Goal: Task Accomplishment & Management: Manage account settings

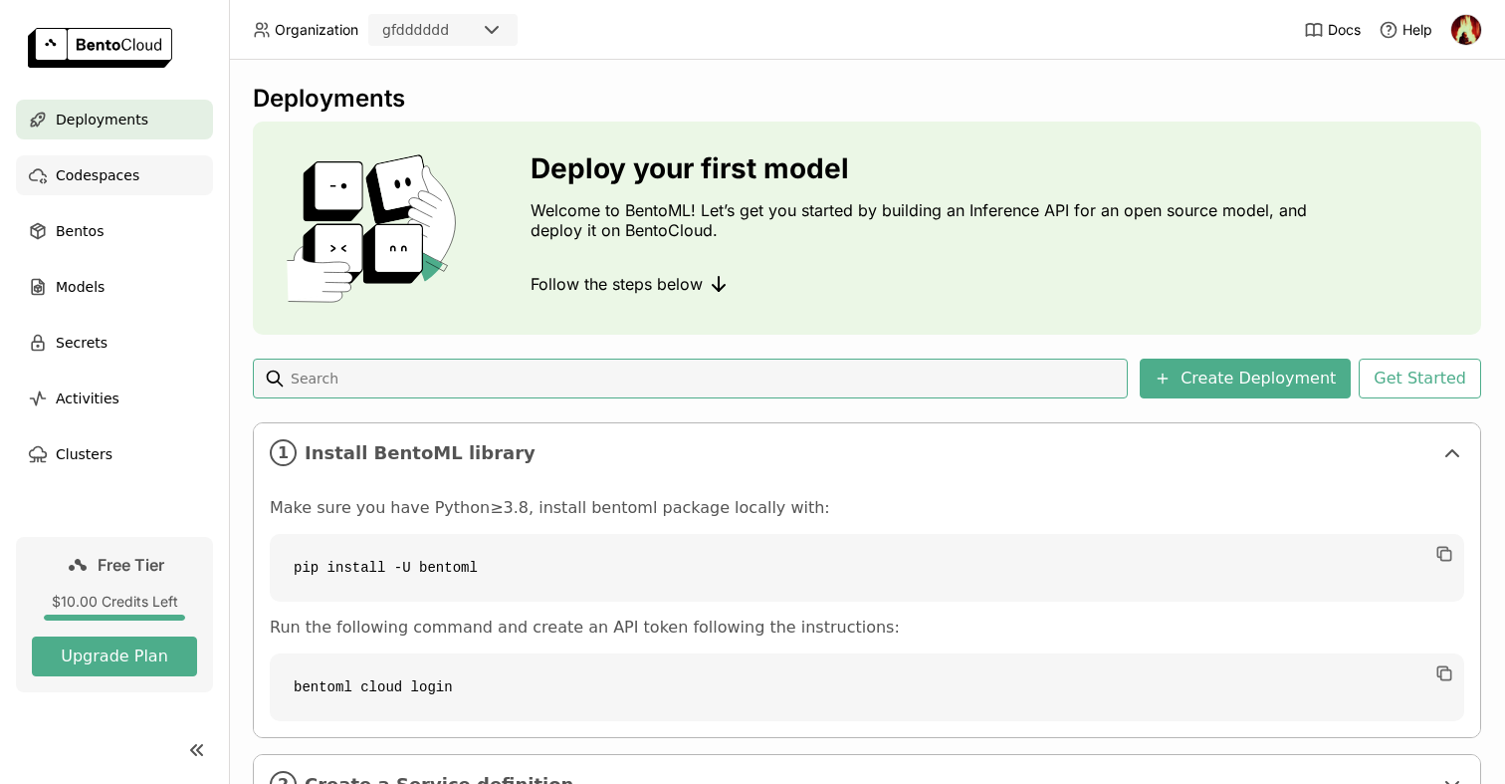
click at [126, 170] on span "Codespaces" at bounding box center [98, 175] width 84 height 24
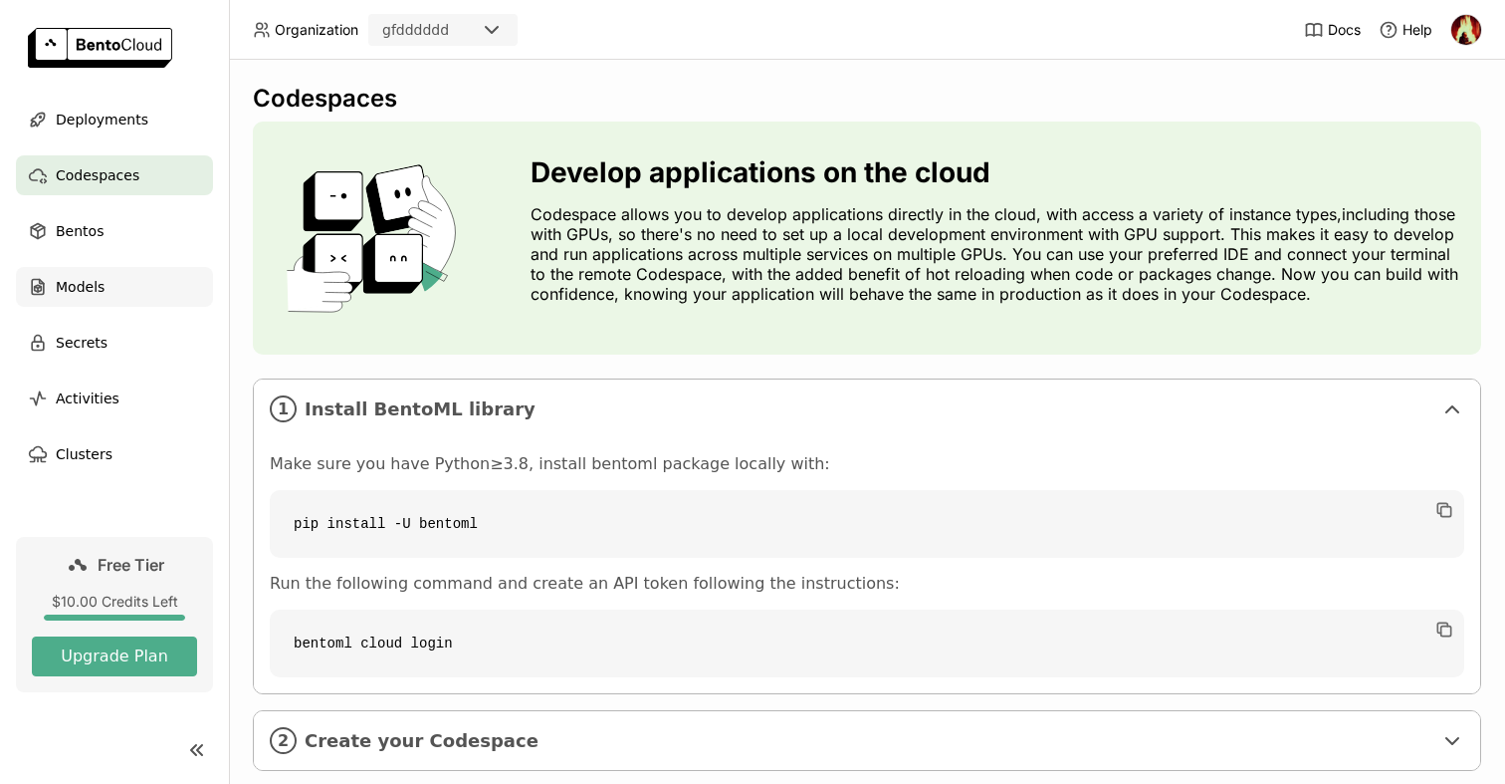
click at [176, 276] on div "Models" at bounding box center [114, 287] width 197 height 40
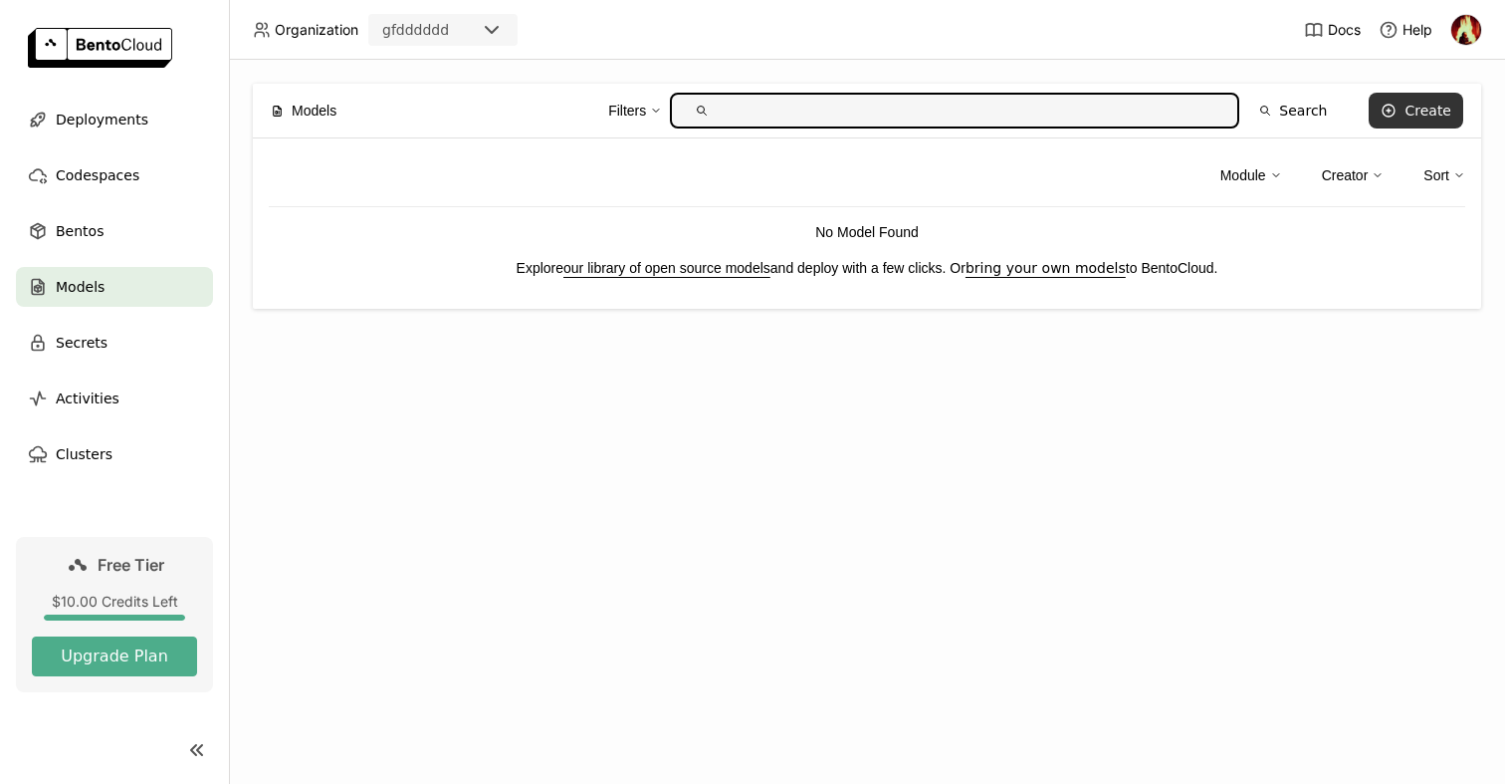
click at [1433, 119] on button "Create" at bounding box center [1416, 111] width 95 height 36
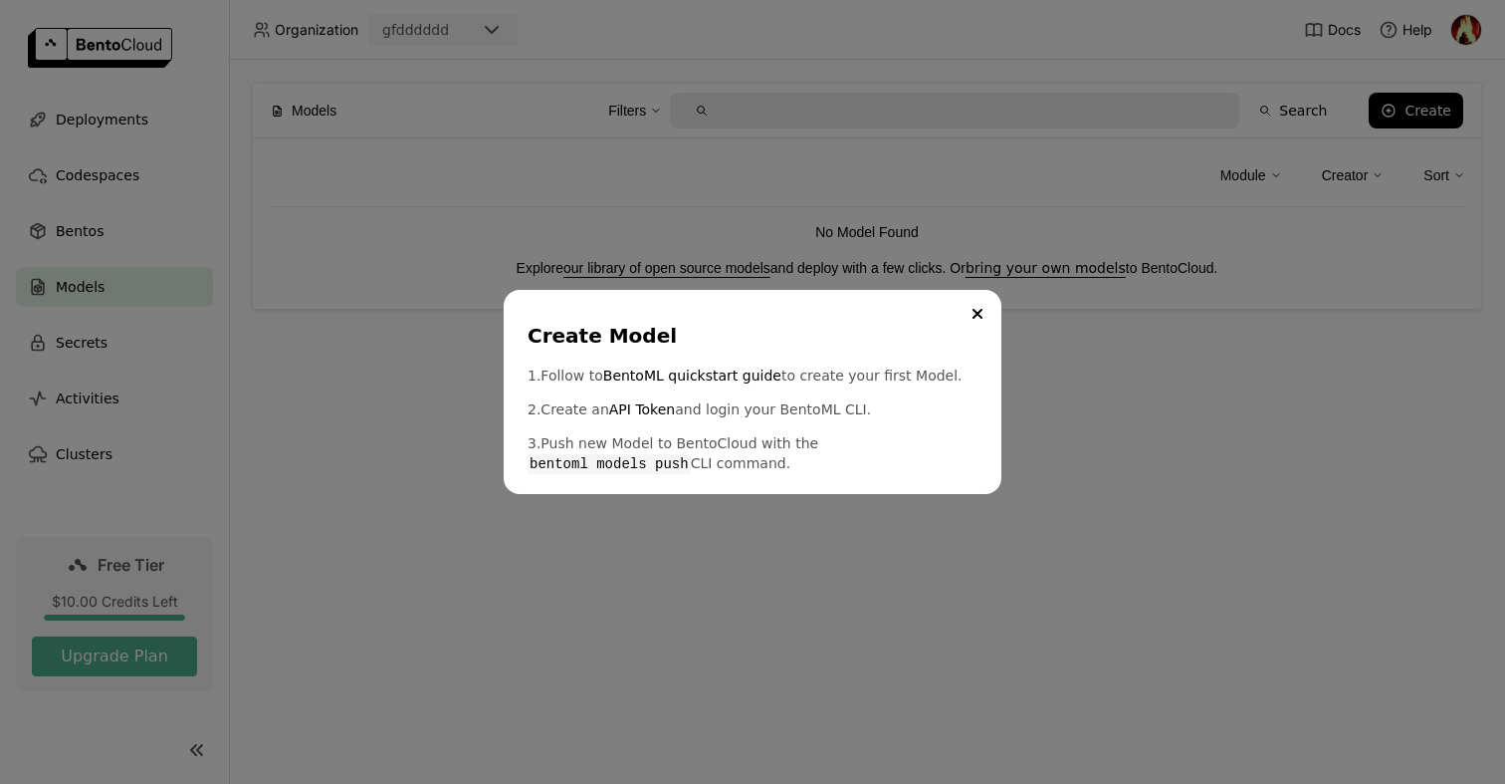
click at [749, 558] on div "Create Model 1. Follow to BentoML quickstart guide to create your first Model. …" at bounding box center [752, 392] width 1505 height 784
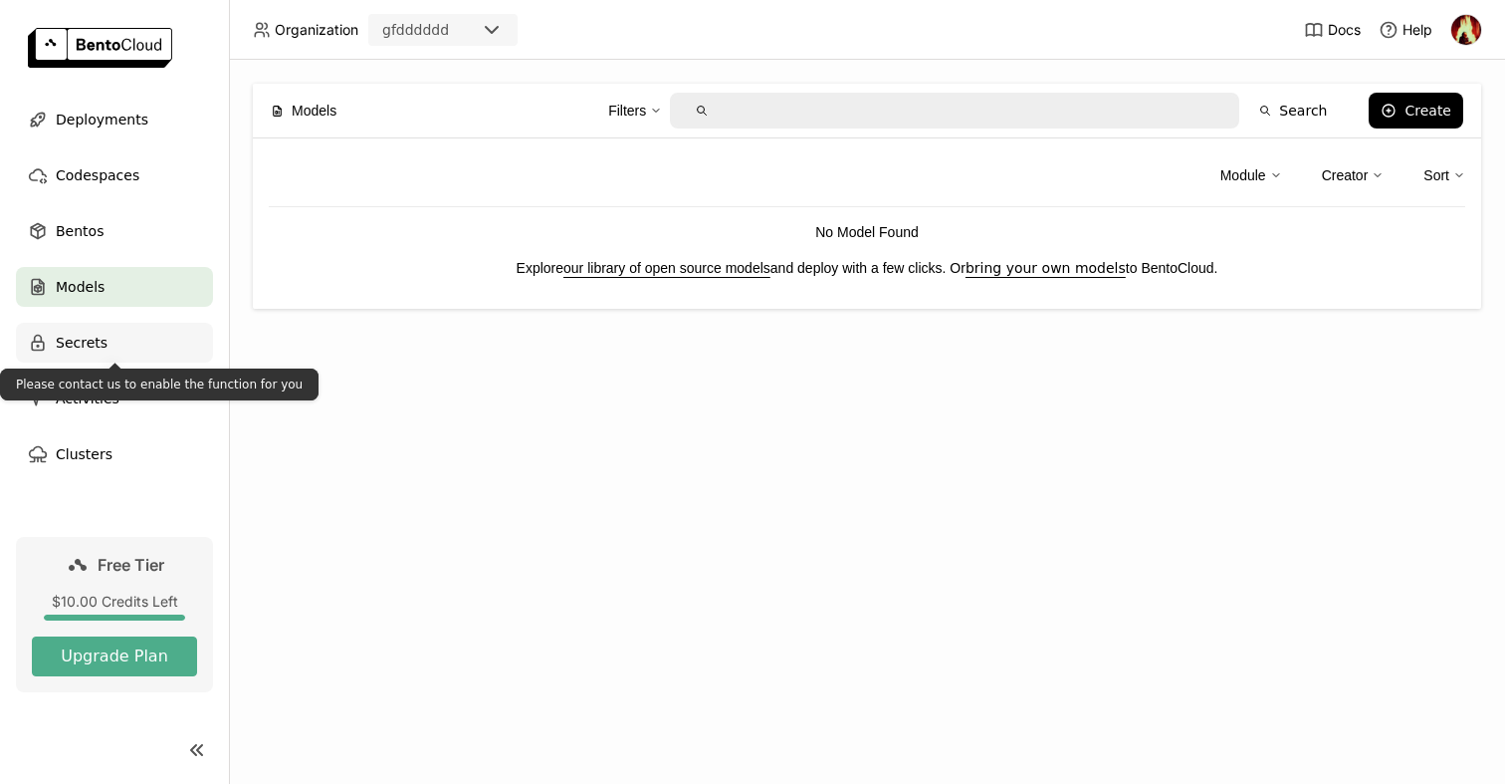
click at [107, 327] on div "Secrets" at bounding box center [114, 343] width 197 height 40
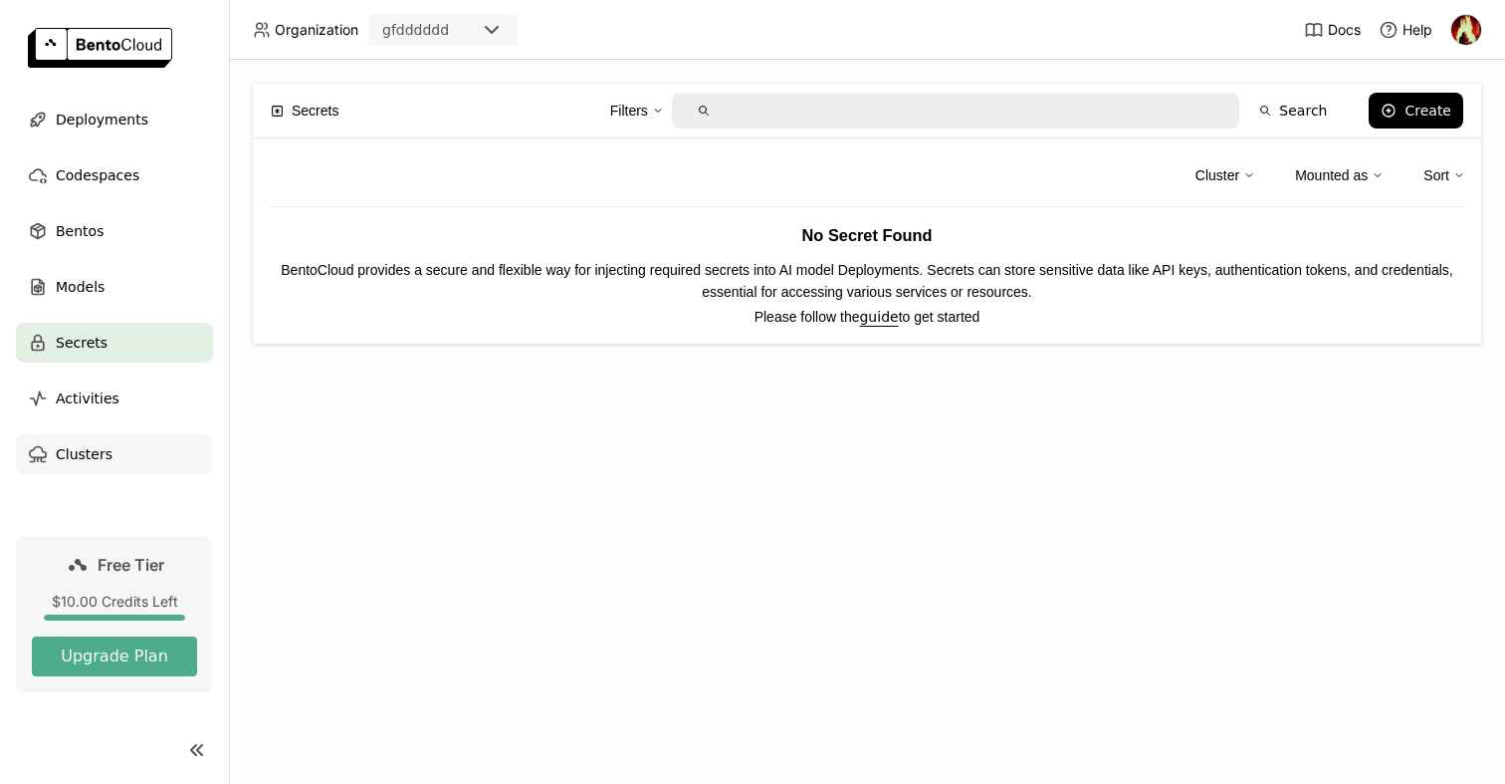
click at [149, 452] on div "Clusters" at bounding box center [114, 454] width 197 height 40
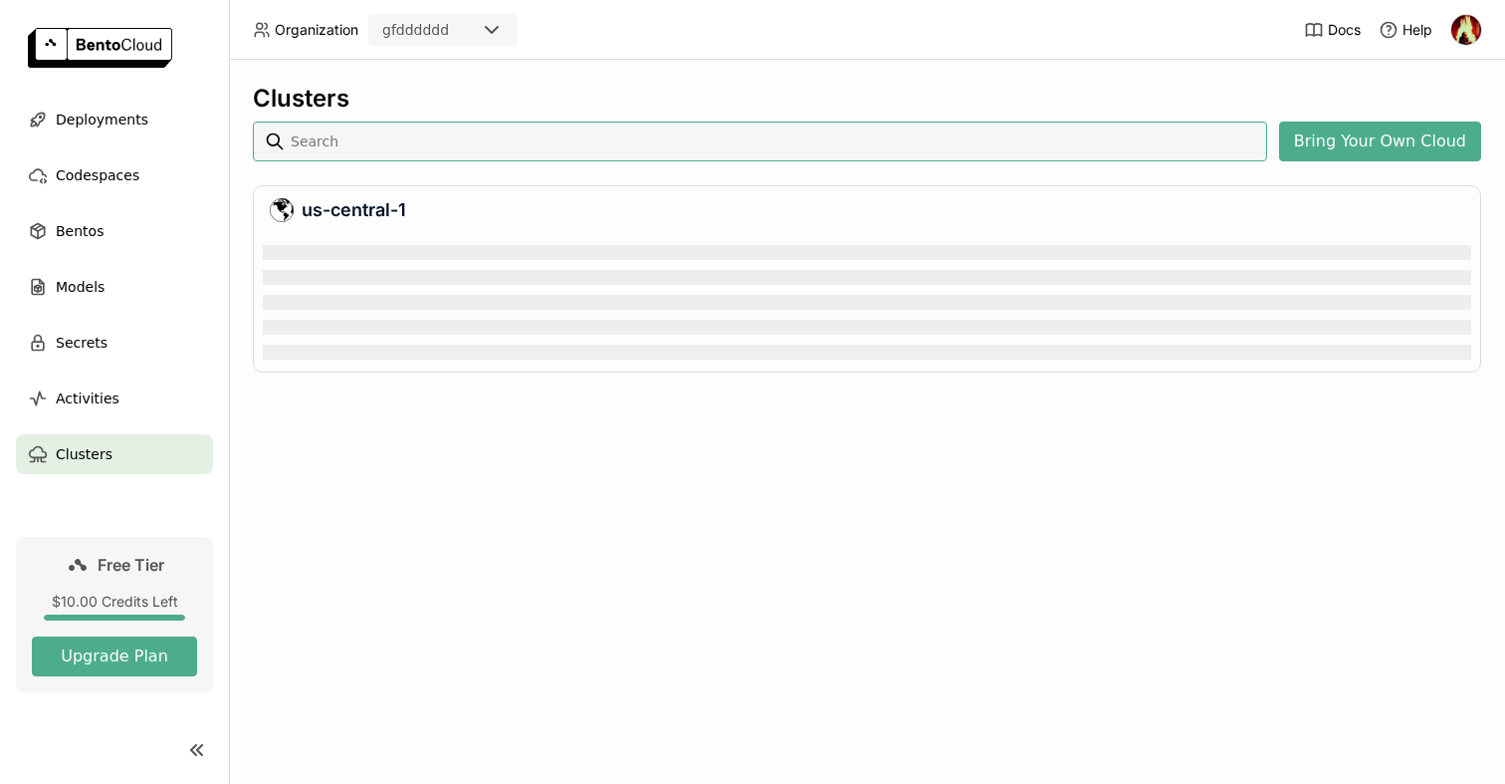
click at [142, 31] on img at bounding box center [100, 48] width 144 height 40
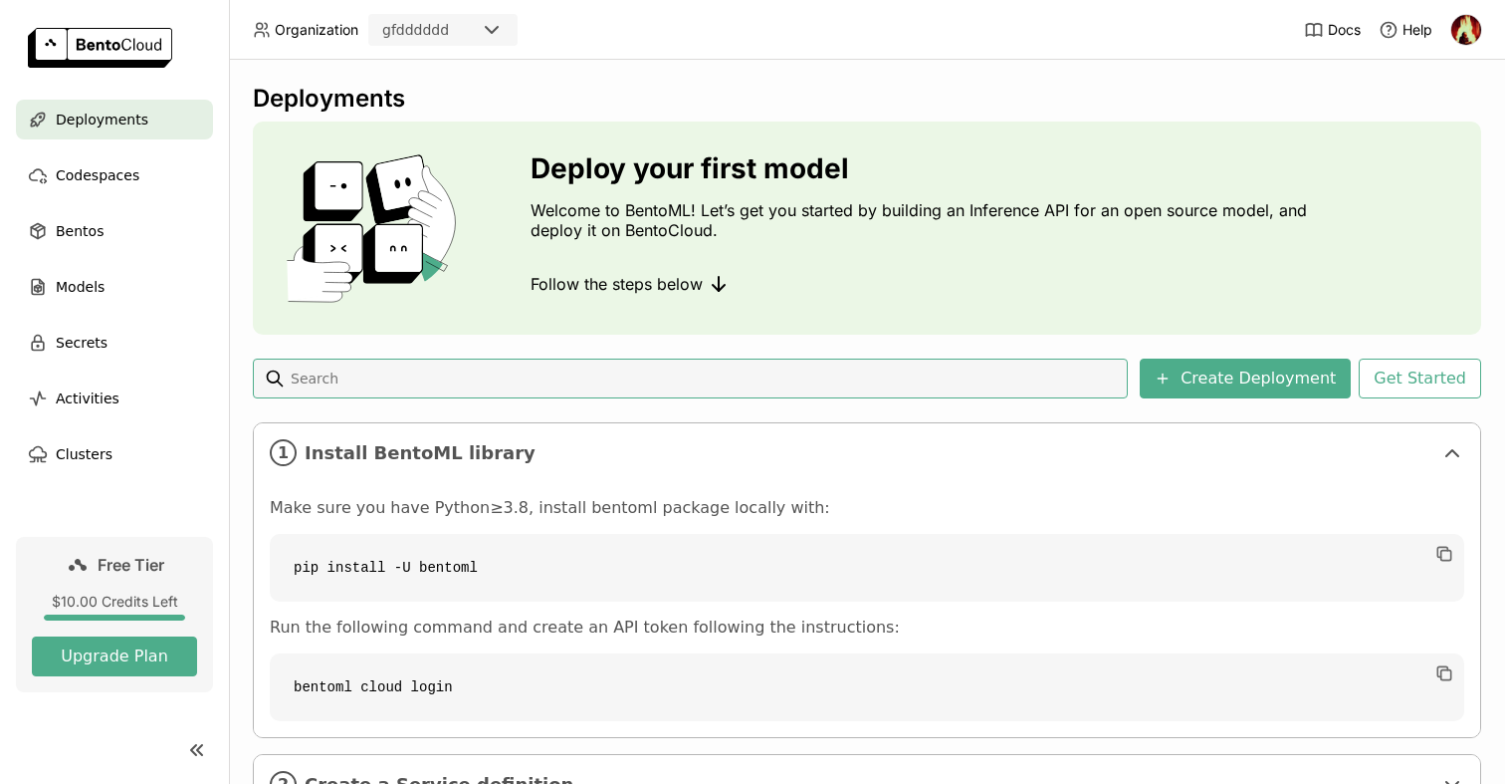
click at [382, 18] on div "gfdddddd" at bounding box center [425, 30] width 110 height 28
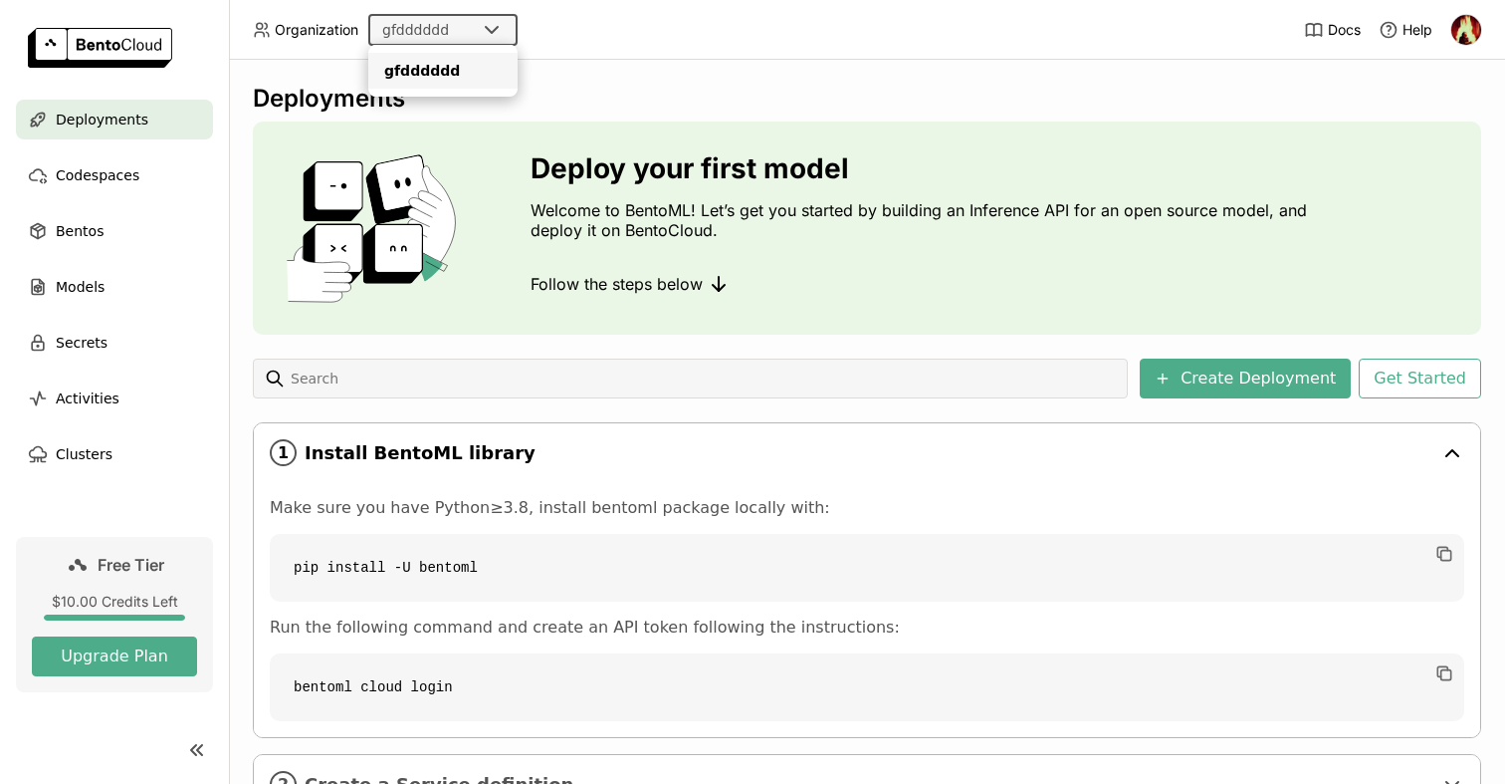
click at [1121, 431] on div "1 Install BentoML library" at bounding box center [867, 452] width 1227 height 59
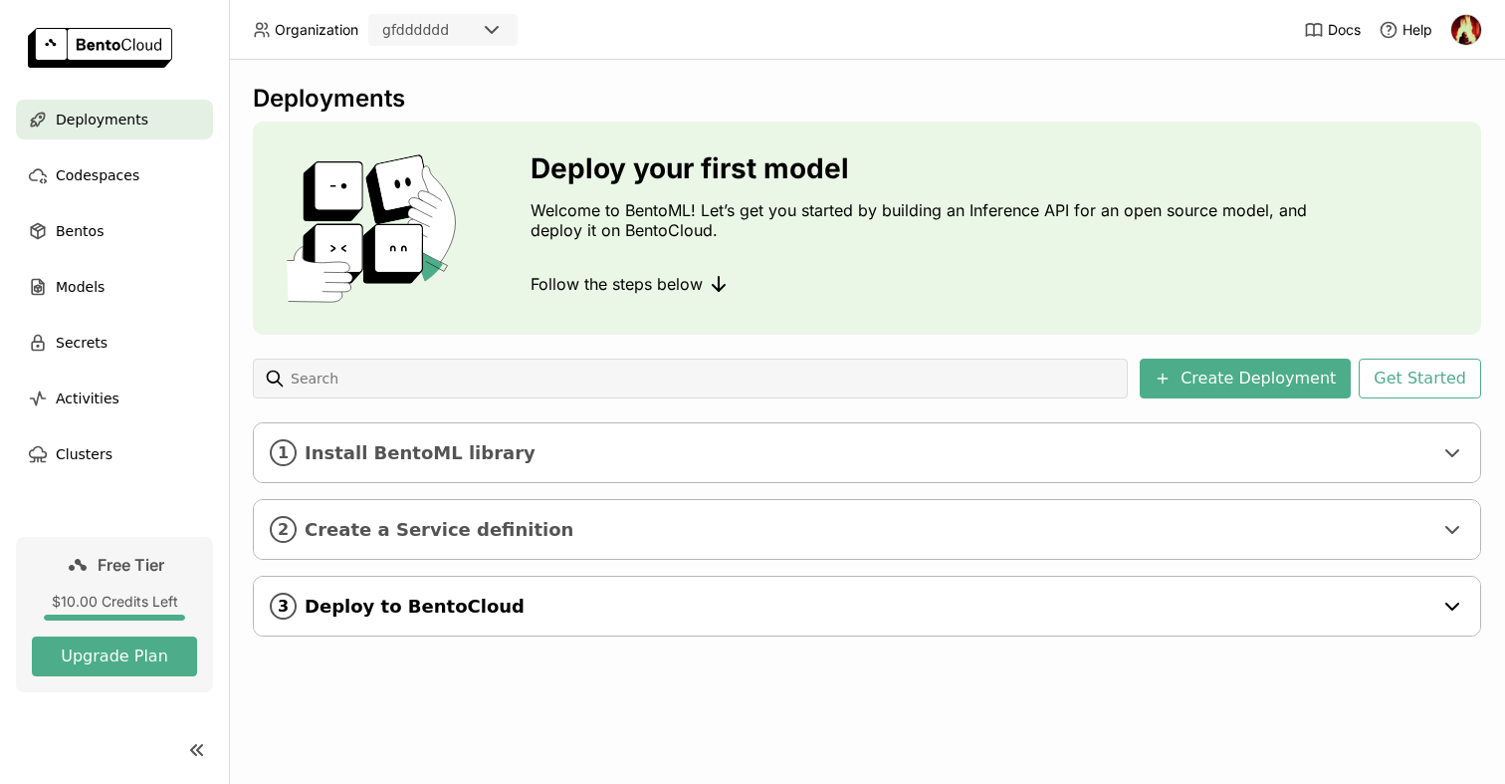
click at [962, 600] on span "Deploy to BentoCloud" at bounding box center [869, 606] width 1128 height 22
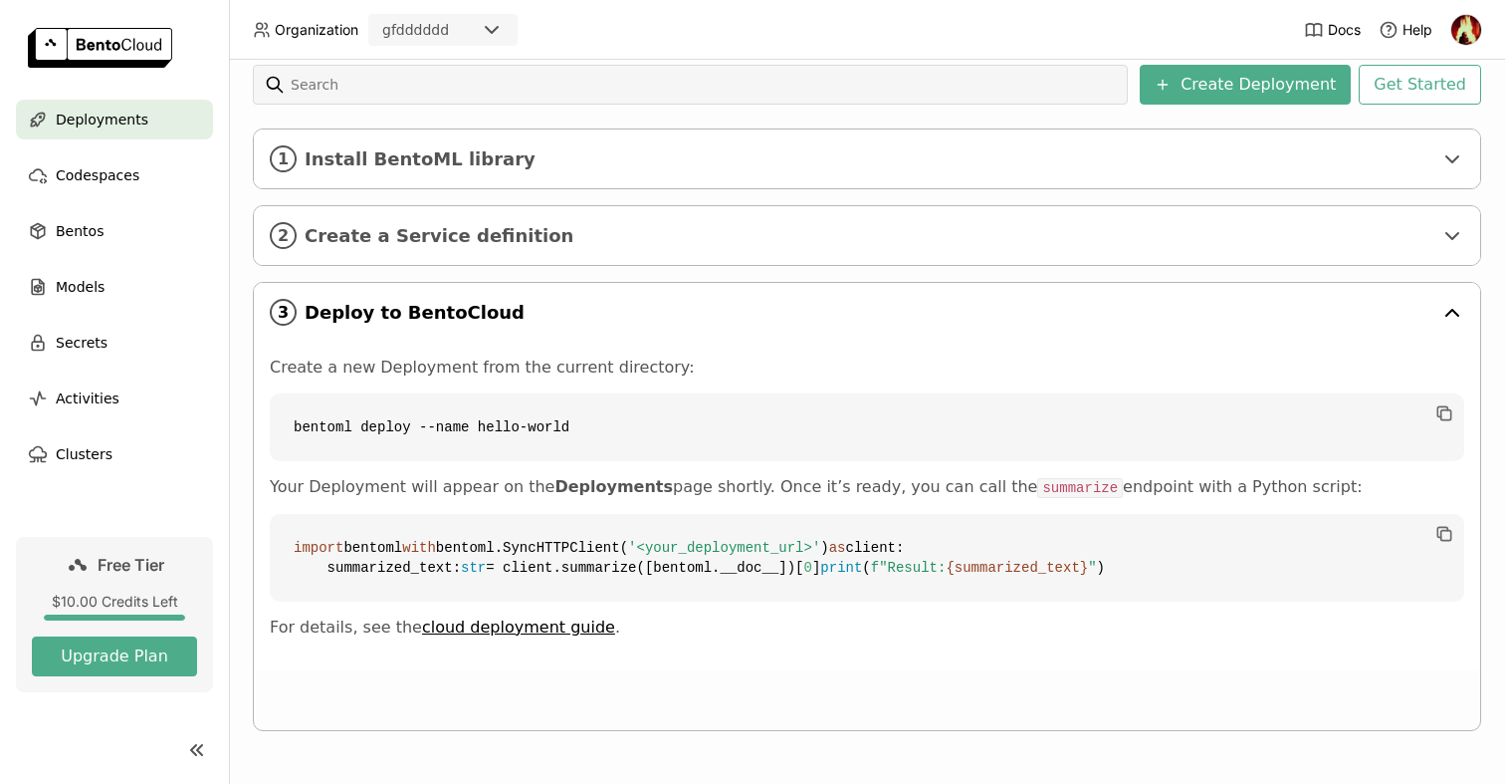
scroll to position [294, 0]
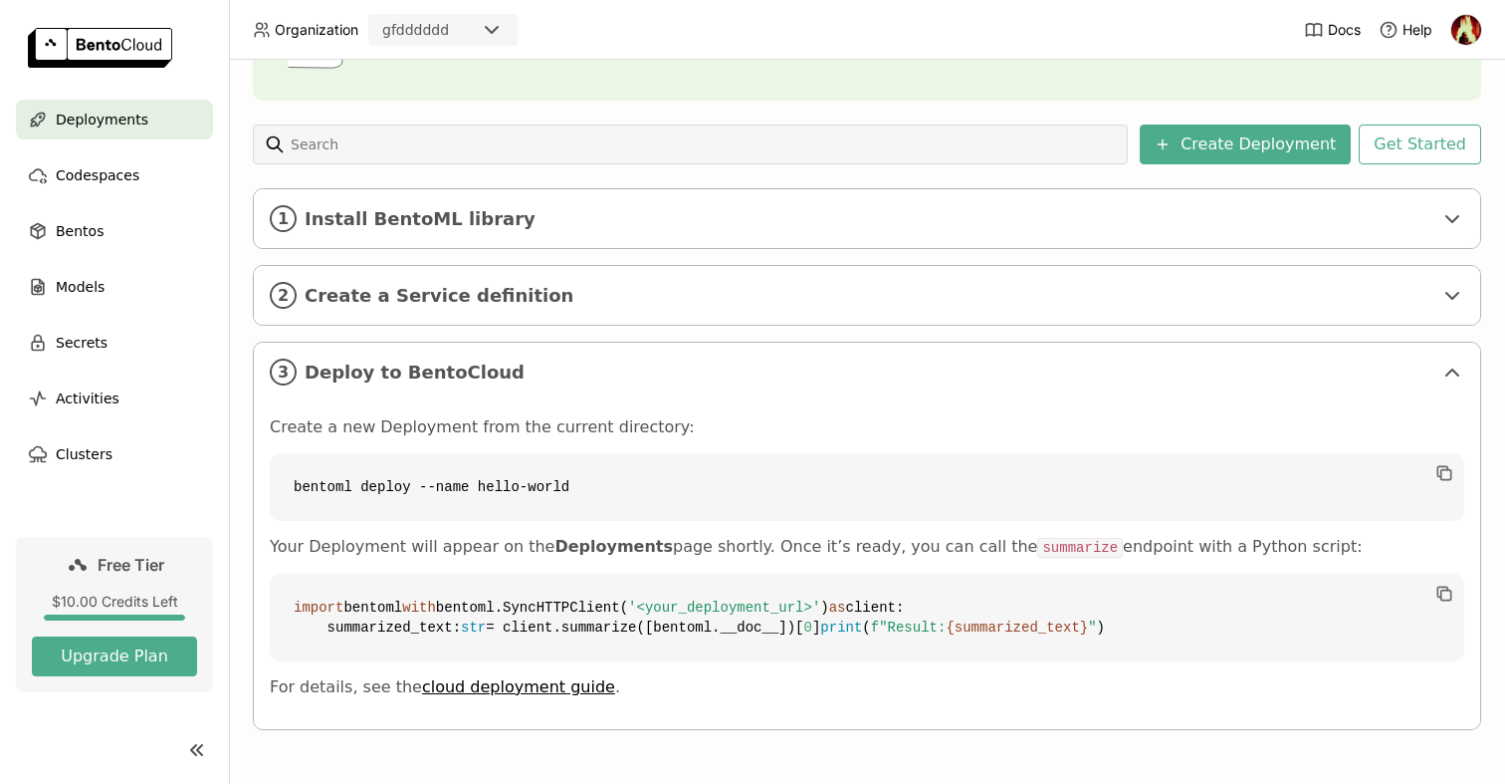
click at [198, 746] on icon at bounding box center [197, 750] width 24 height 24
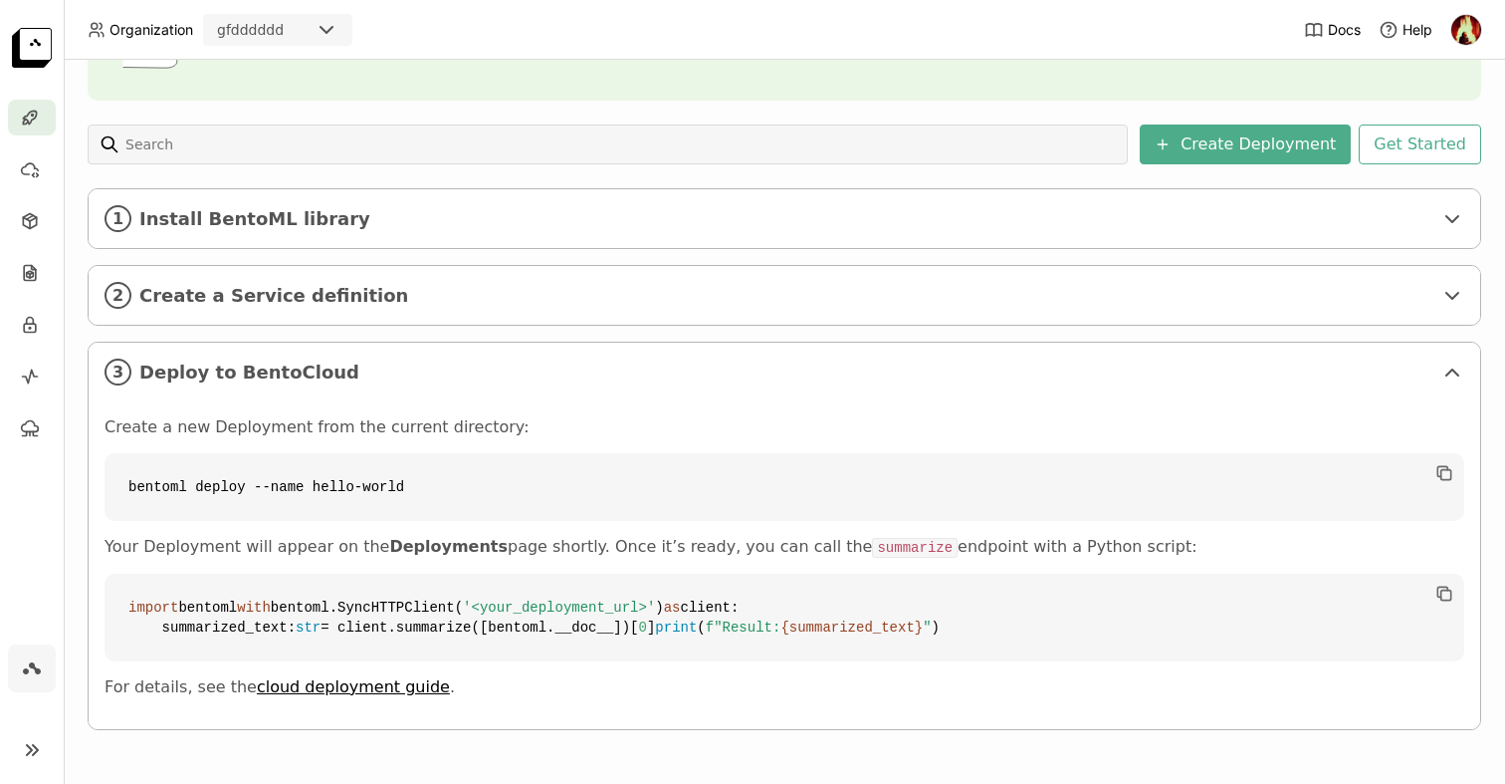
scroll to position [0, 0]
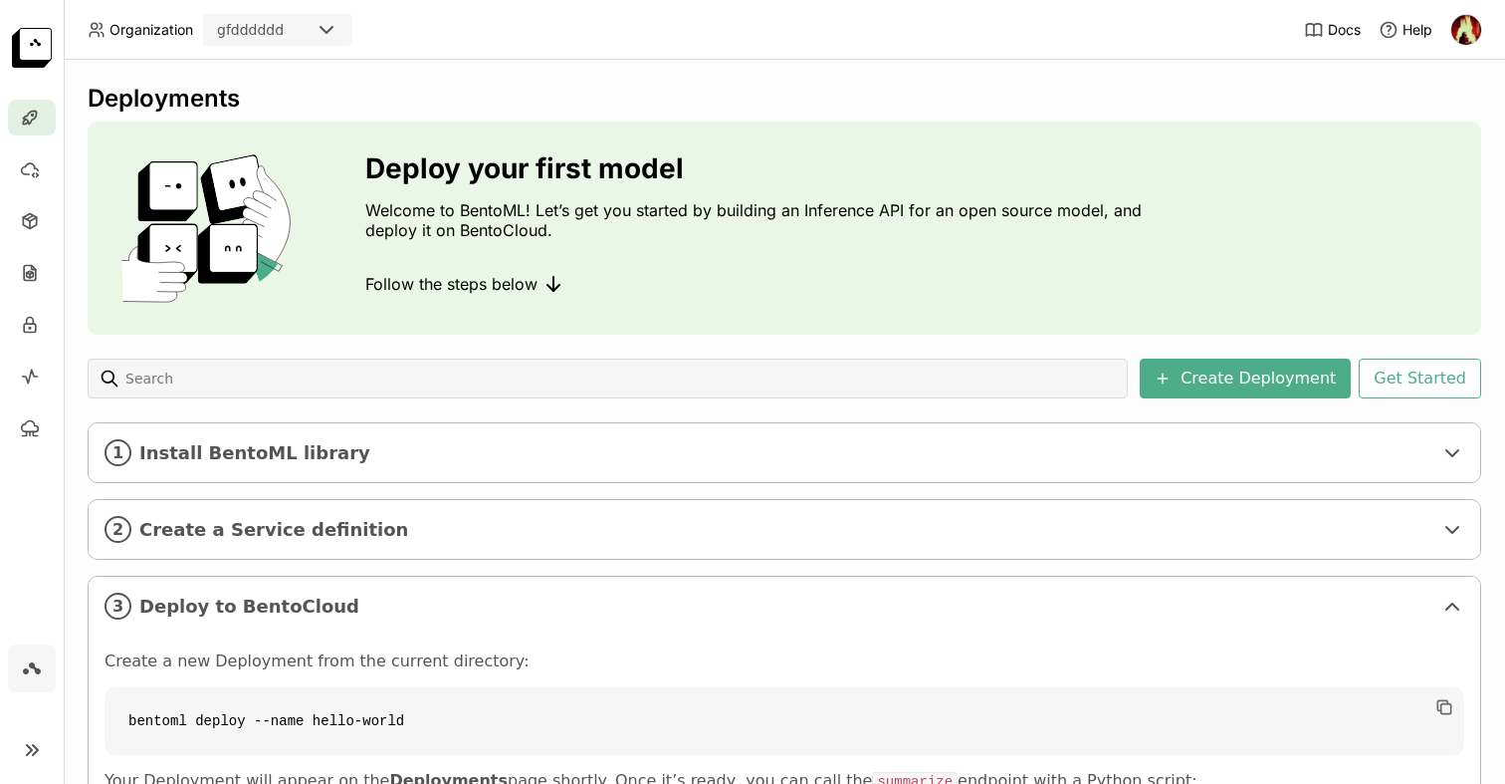
click at [27, 753] on icon at bounding box center [29, 750] width 5 height 10
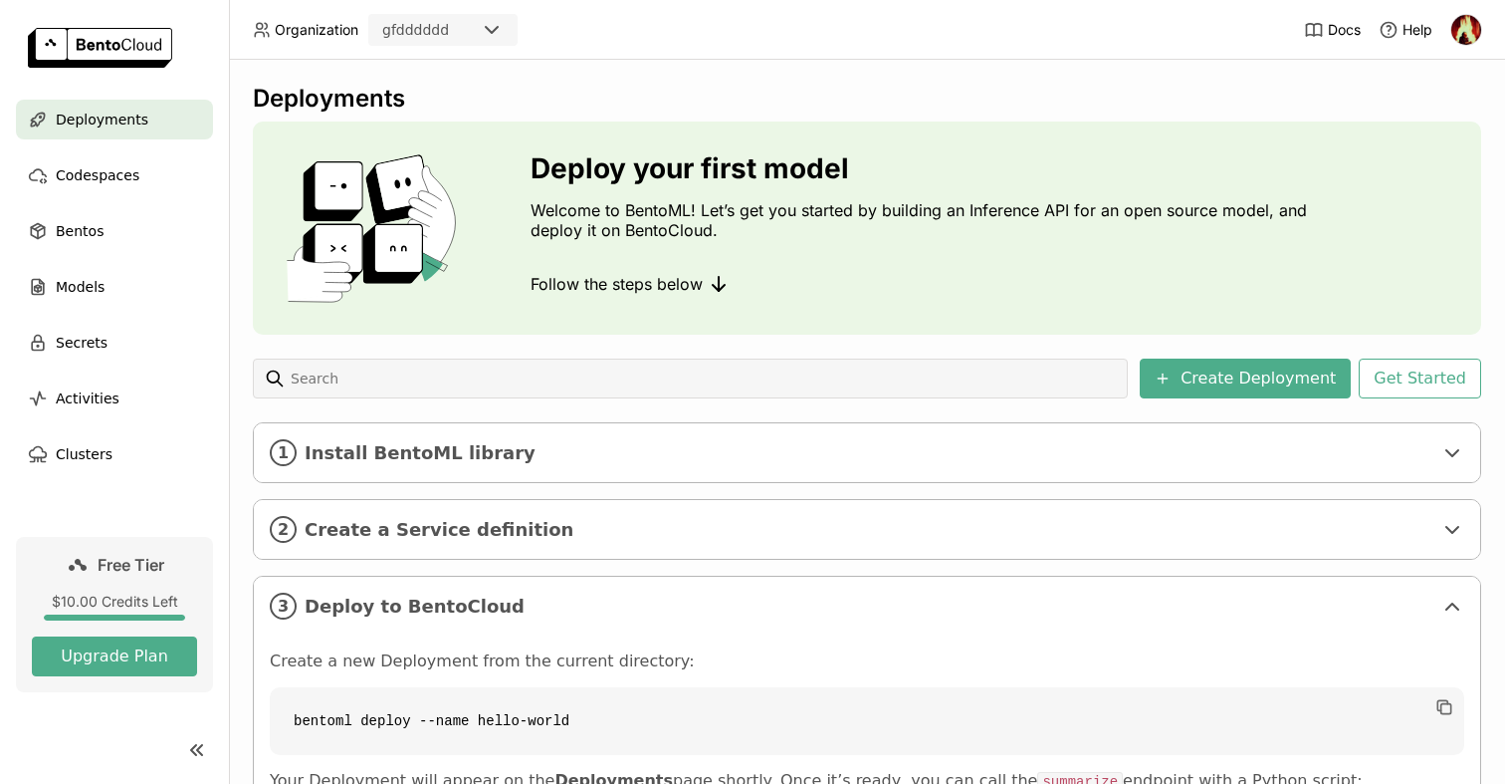
click at [119, 604] on div "$10.00 Credits Left" at bounding box center [114, 601] width 165 height 18
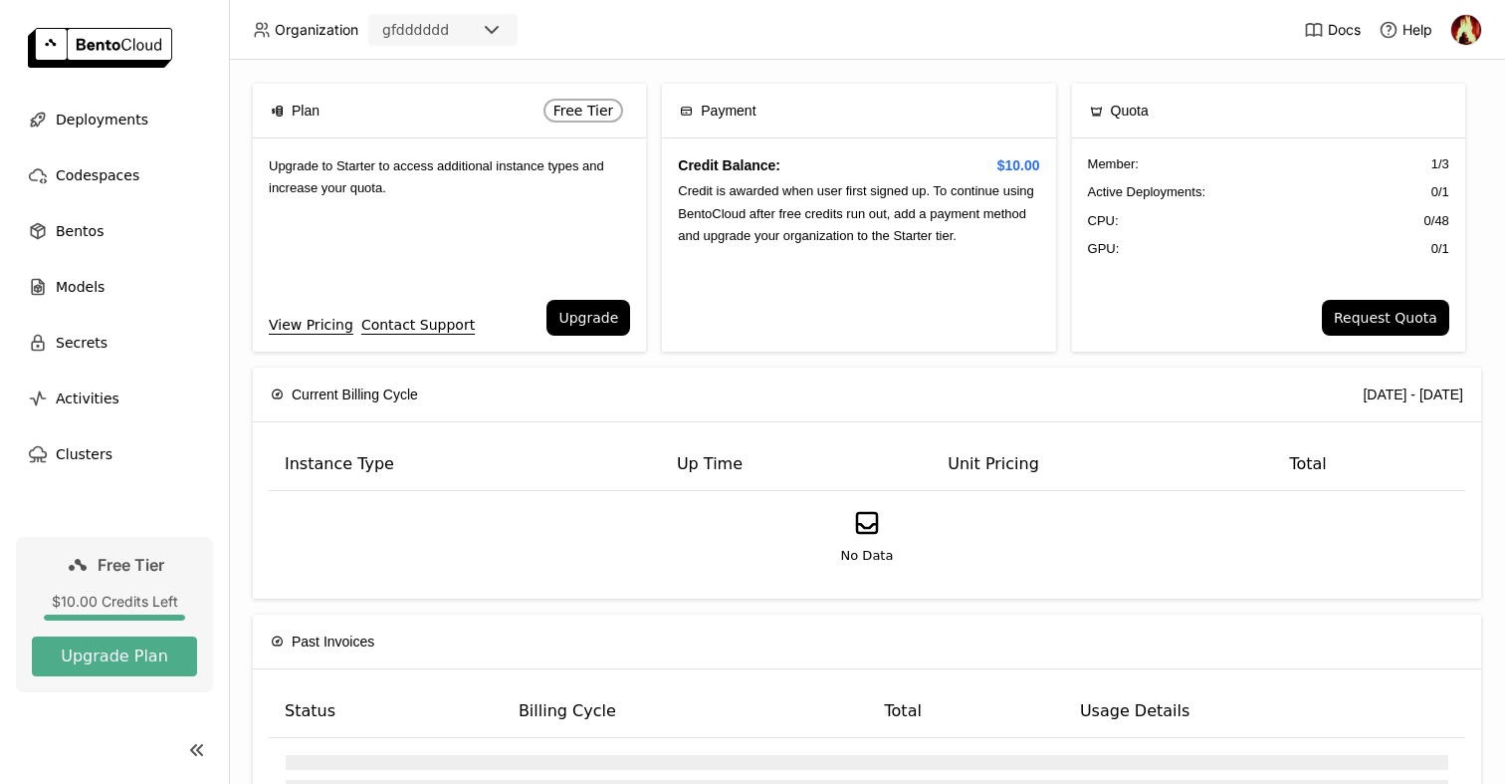
scroll to position [15, 0]
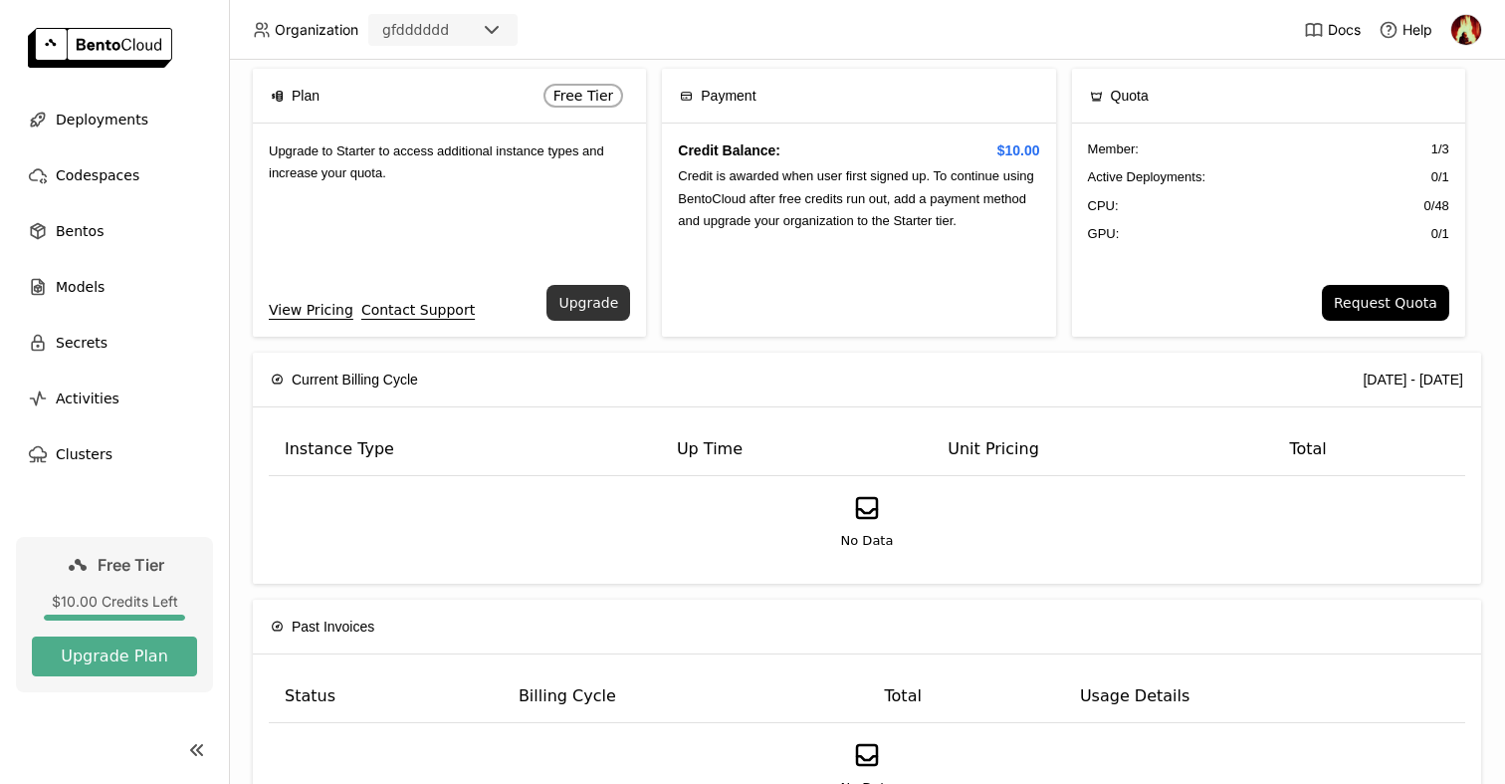
click at [564, 303] on button "Upgrade" at bounding box center [589, 303] width 84 height 36
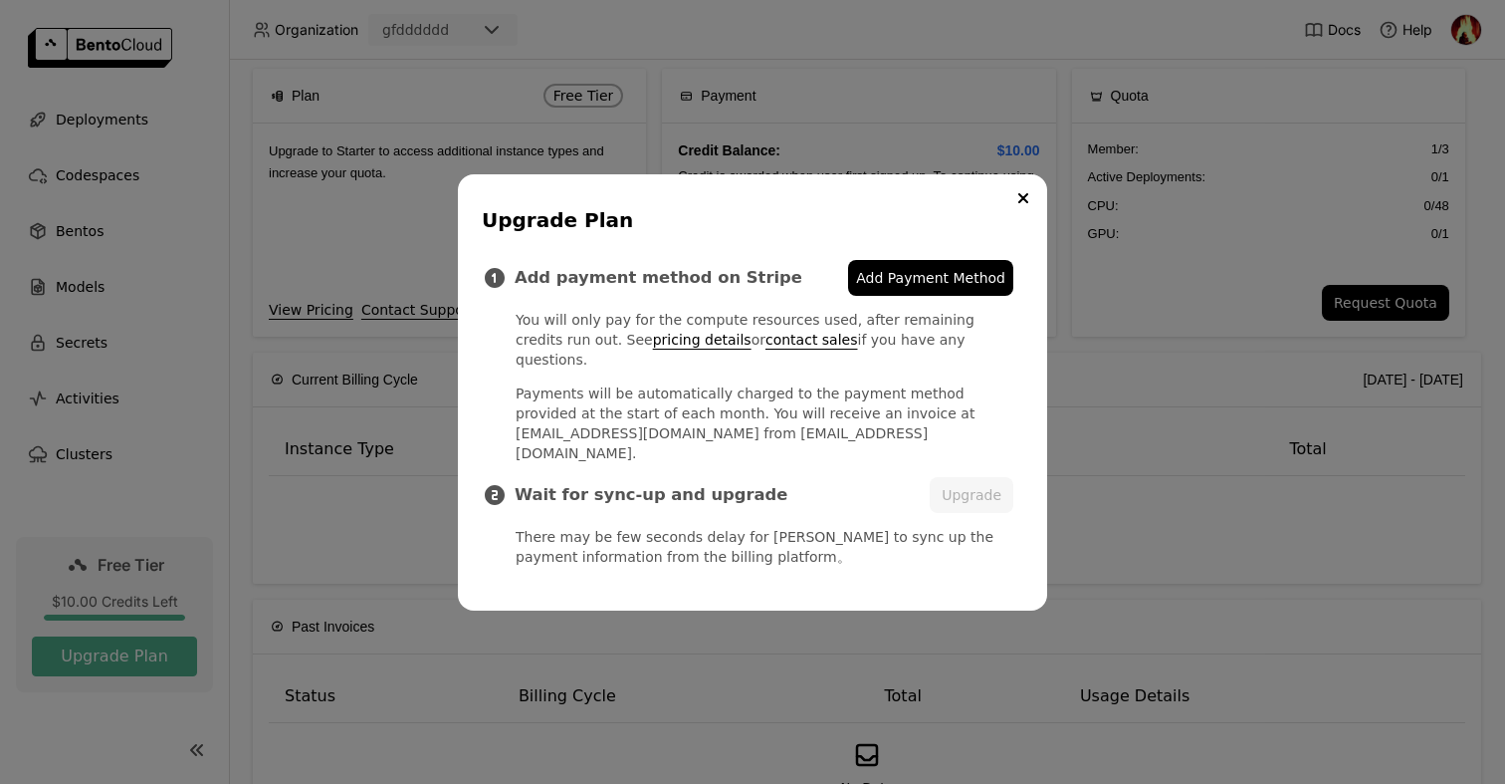
click at [954, 288] on span "Add Payment Method" at bounding box center [930, 278] width 149 height 20
click at [1032, 210] on button "Close" at bounding box center [1024, 198] width 24 height 24
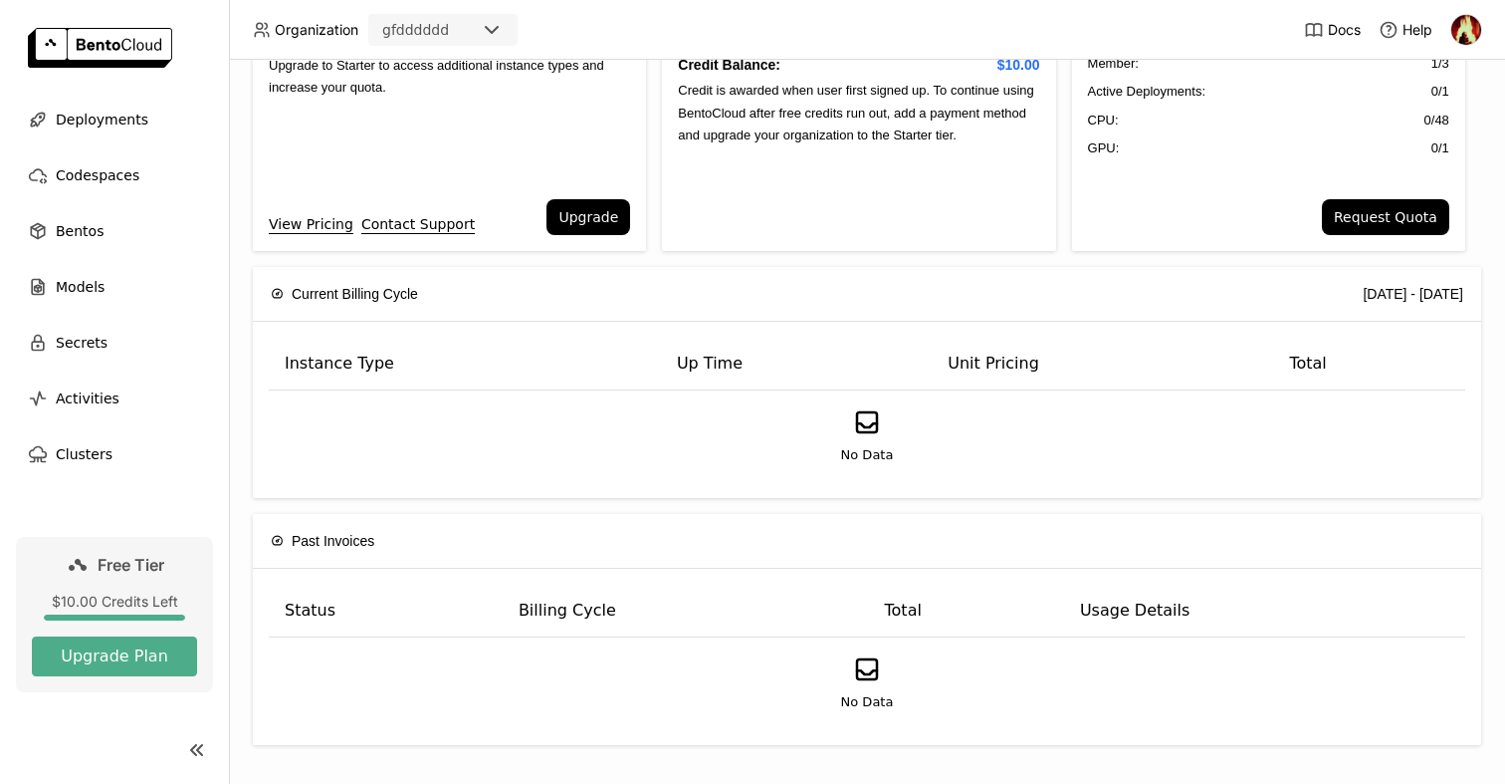
scroll to position [0, 0]
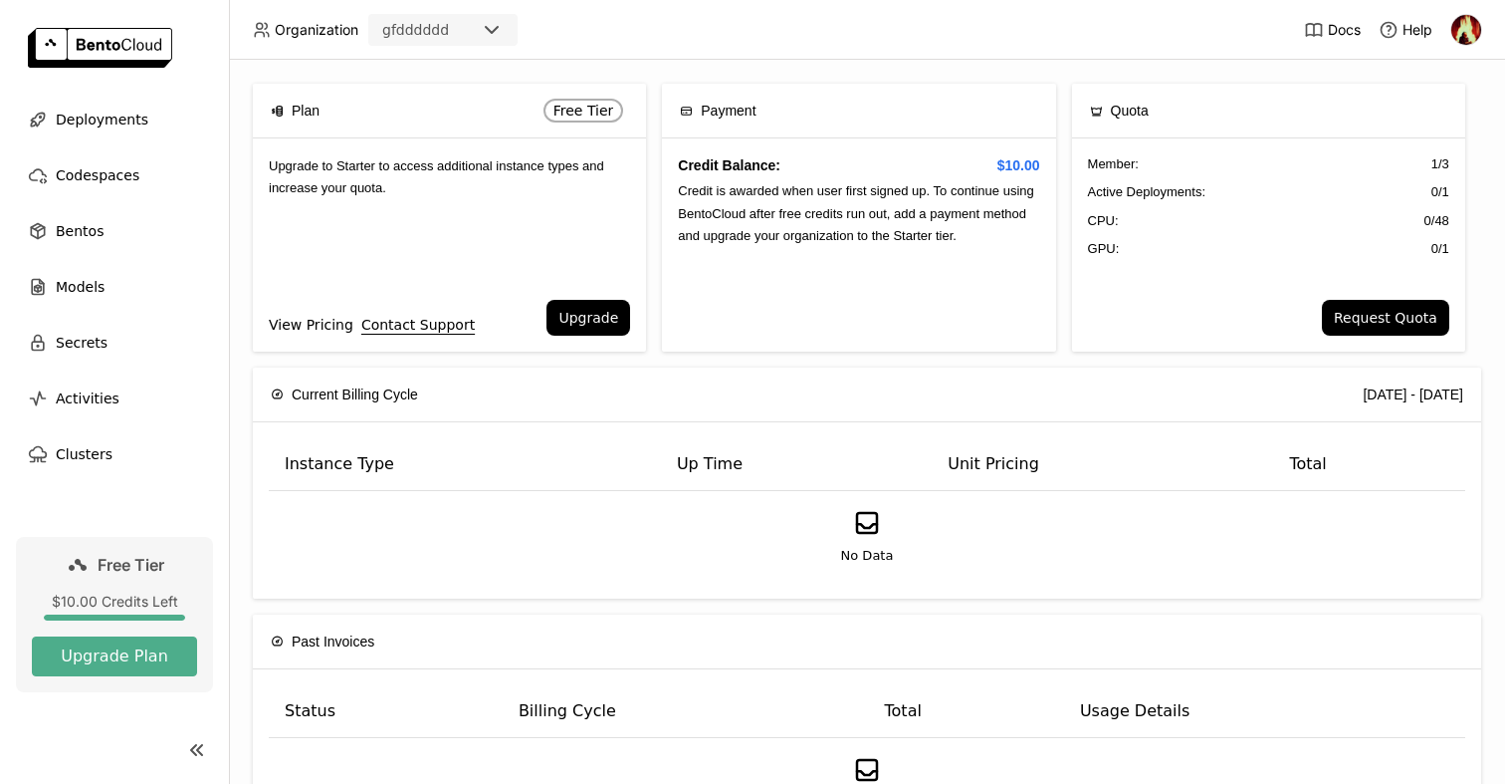
click at [331, 329] on link "View Pricing" at bounding box center [311, 325] width 85 height 22
